Goal: Ask a question: Seek information or help from site administrators or community

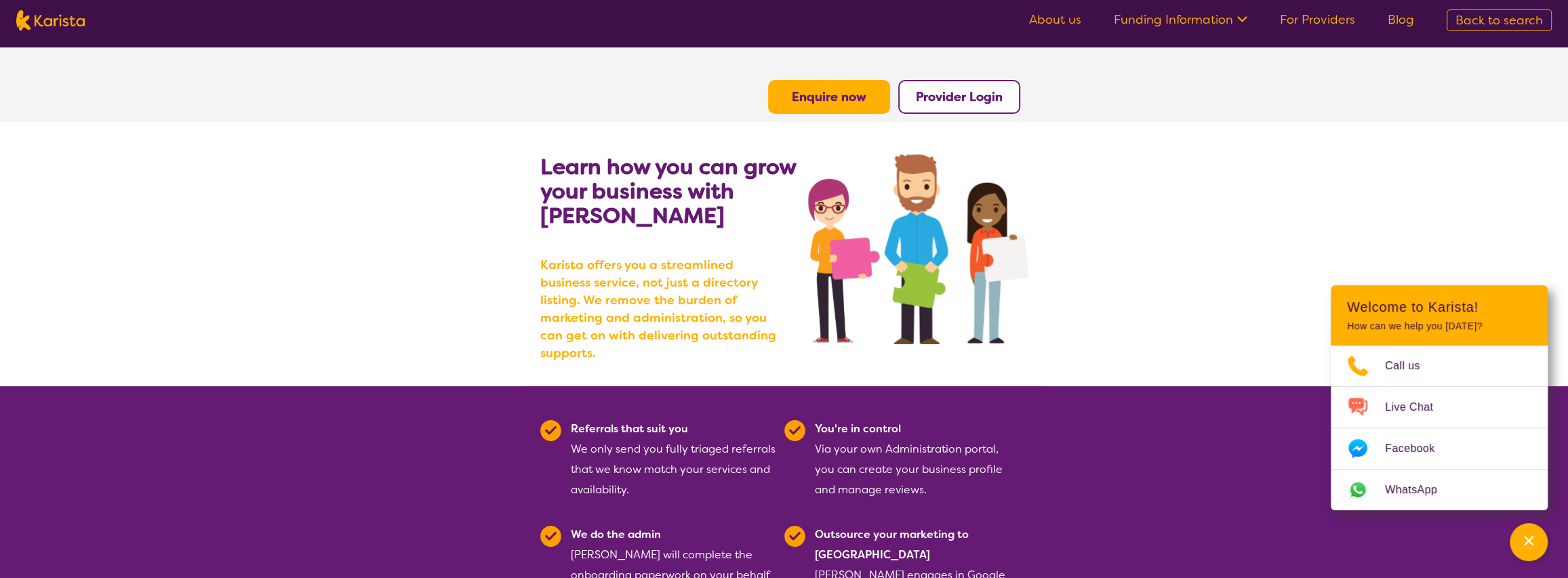
click at [1203, 14] on link "Funding Information" at bounding box center [1181, 20] width 133 height 16
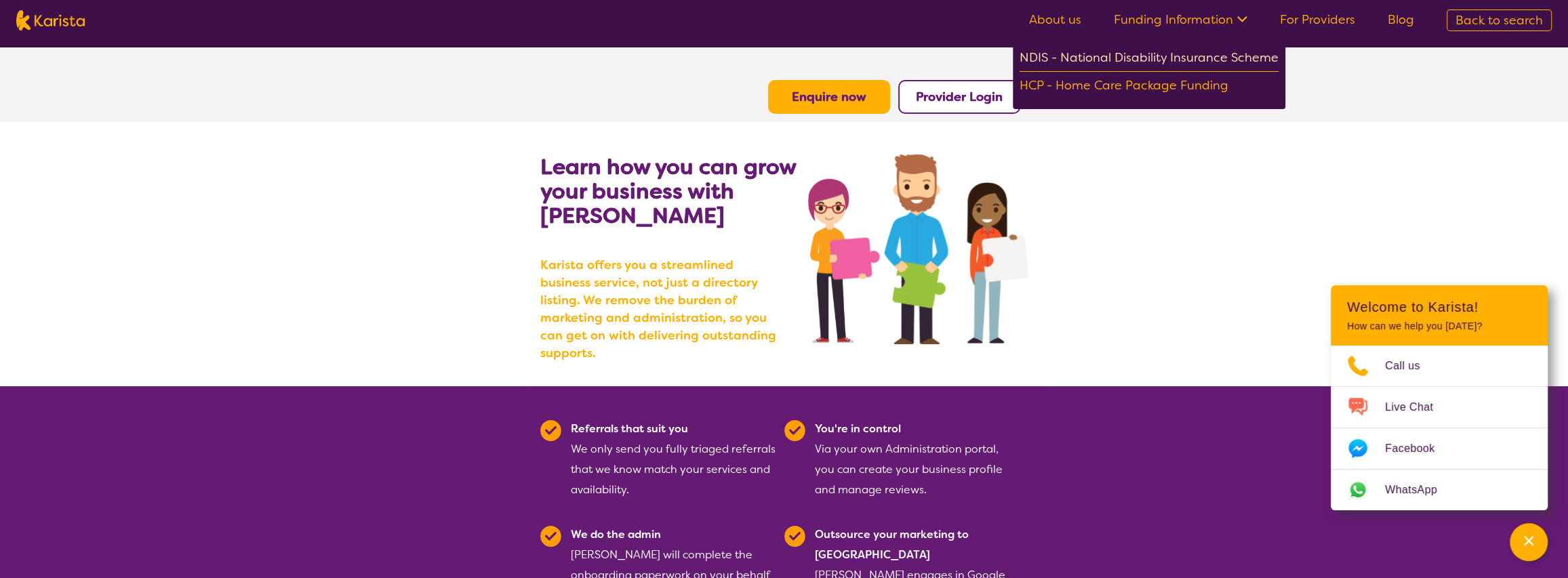
click at [1056, 59] on div "NDIS - National Disability Insurance Scheme" at bounding box center [1149, 59] width 259 height 24
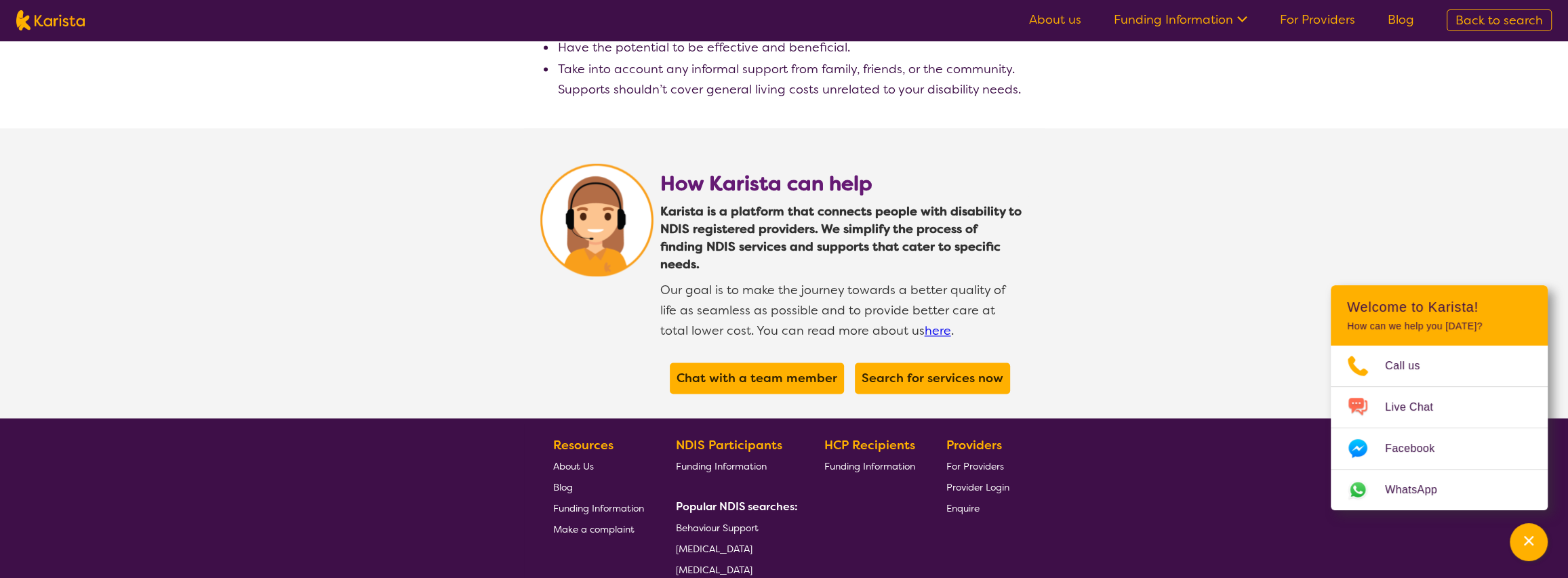
scroll to position [2440, 0]
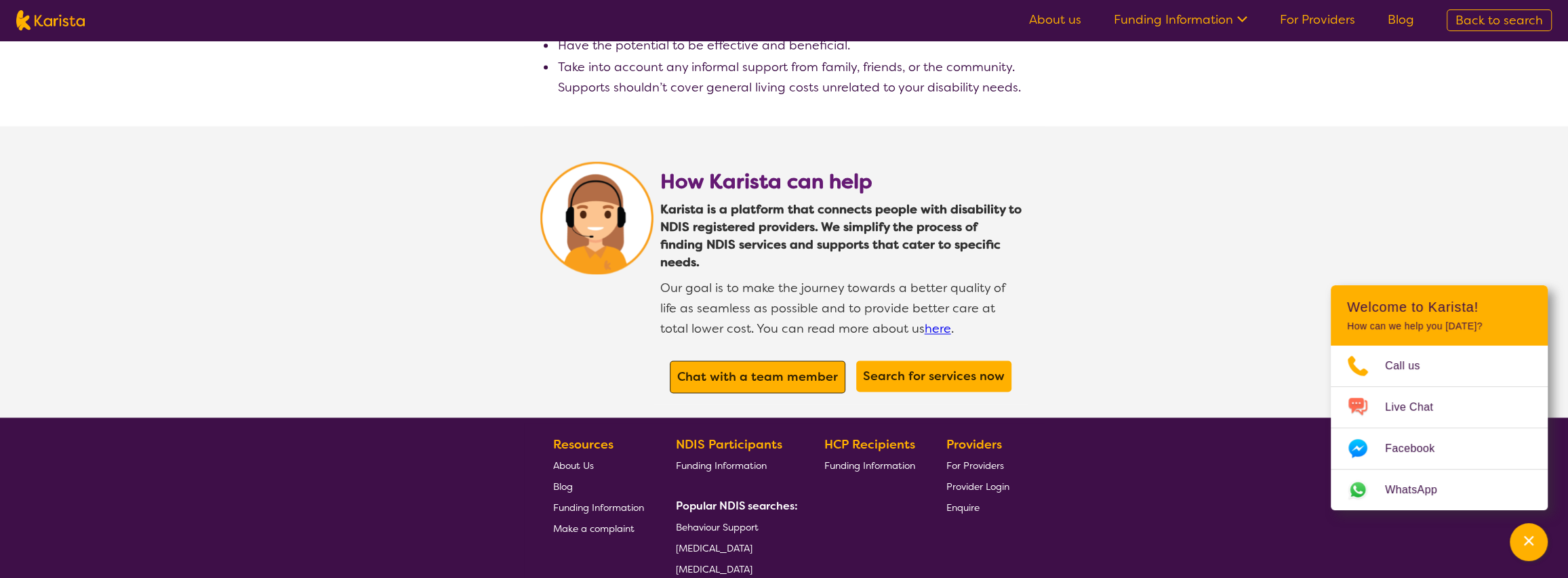
click at [784, 369] on b "Chat with a team member" at bounding box center [757, 377] width 160 height 16
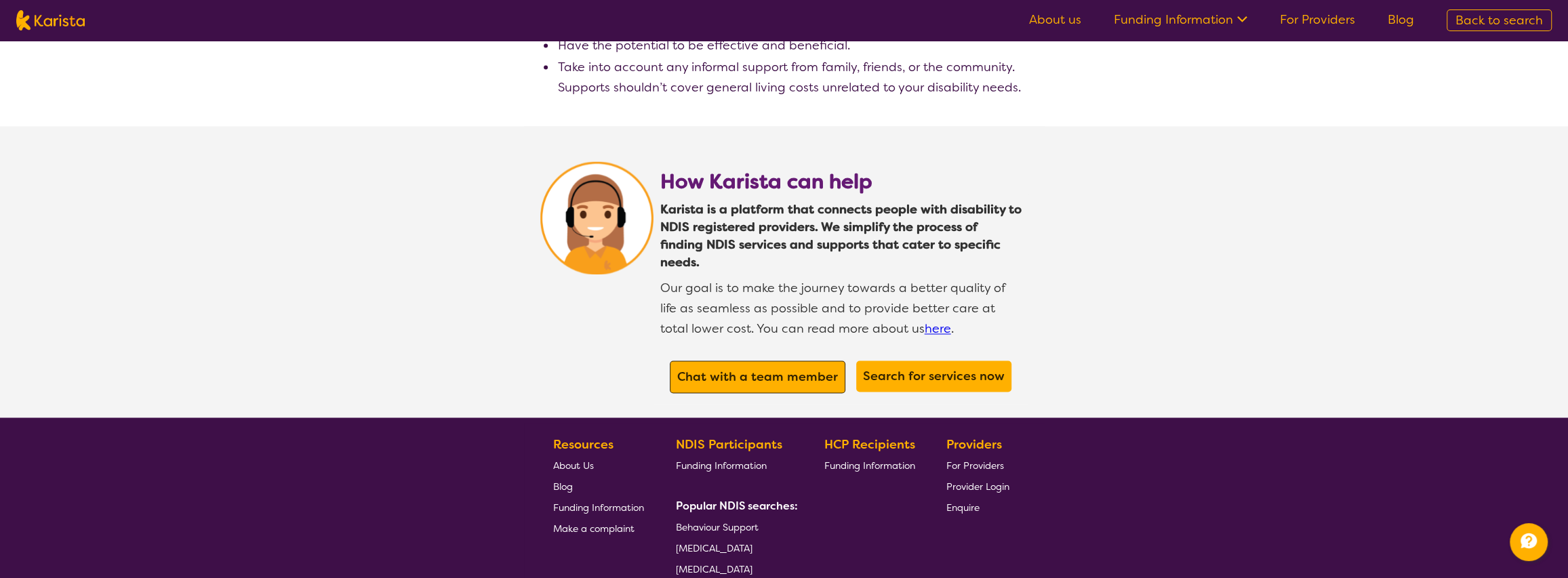
click at [756, 369] on b "Chat with a team member" at bounding box center [757, 377] width 160 height 16
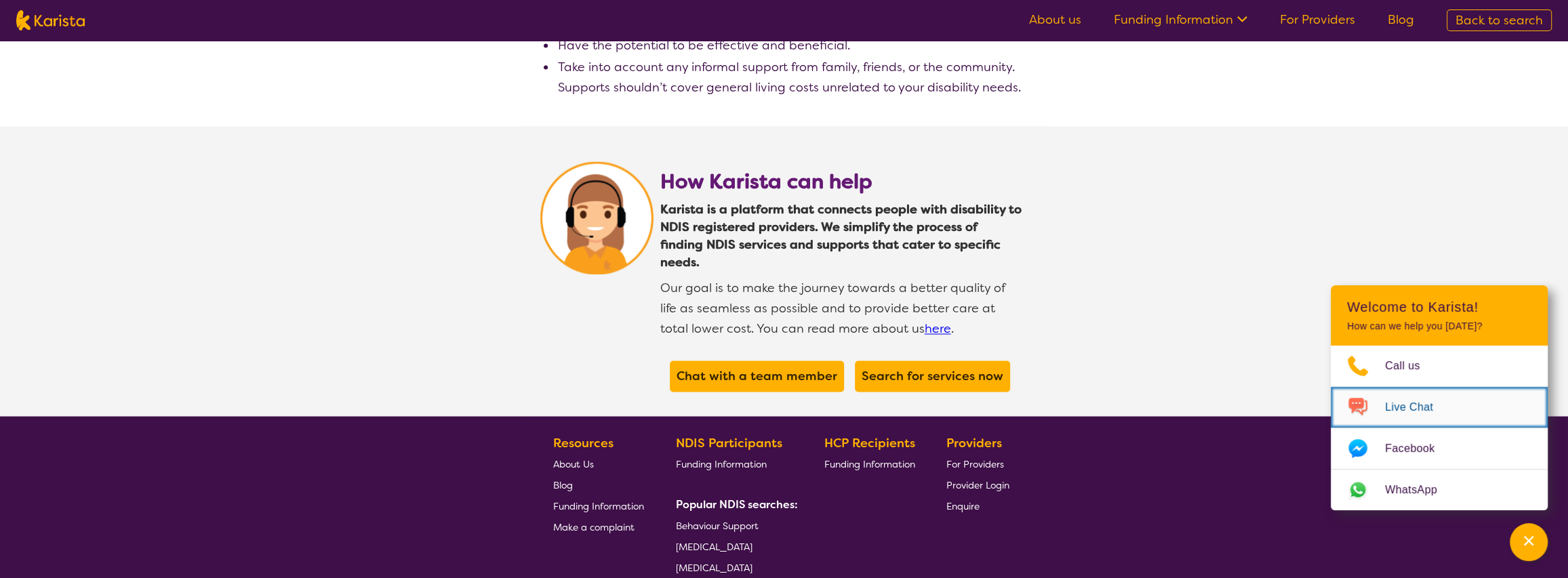
click at [1412, 414] on span "Live Chat" at bounding box center [1418, 407] width 65 height 21
